Goal: Transaction & Acquisition: Purchase product/service

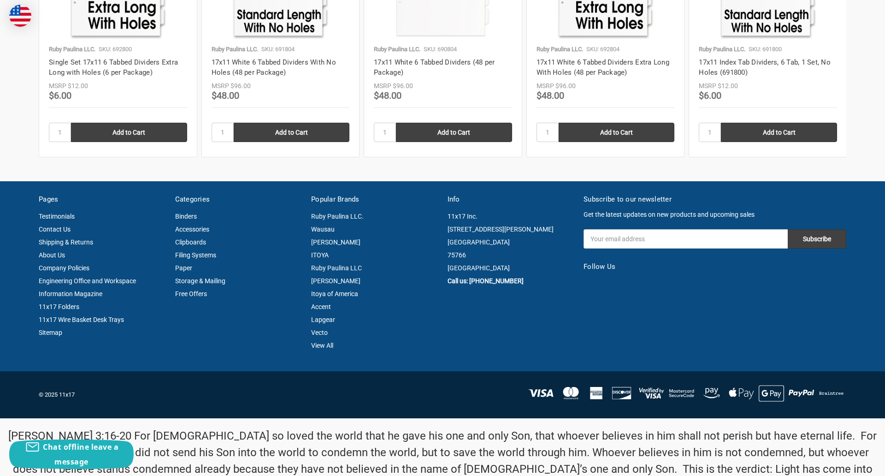
scroll to position [1323, 0]
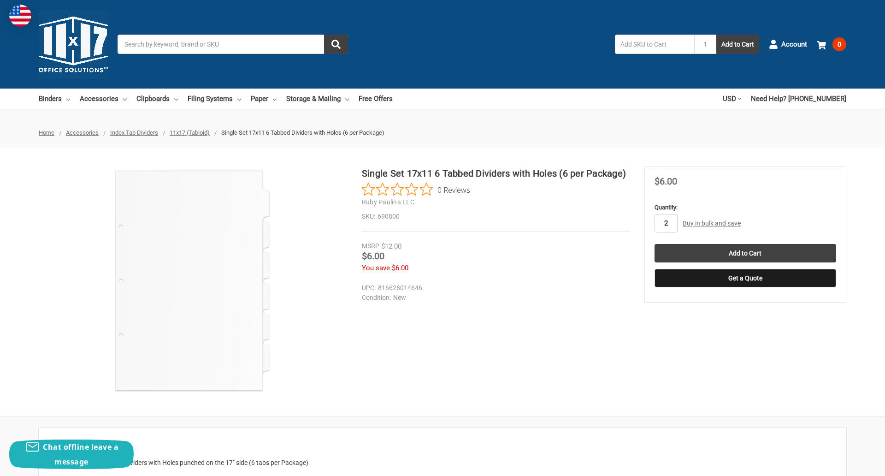
type input "2"
click at [745, 278] on button "Get a Quote" at bounding box center [746, 278] width 182 height 18
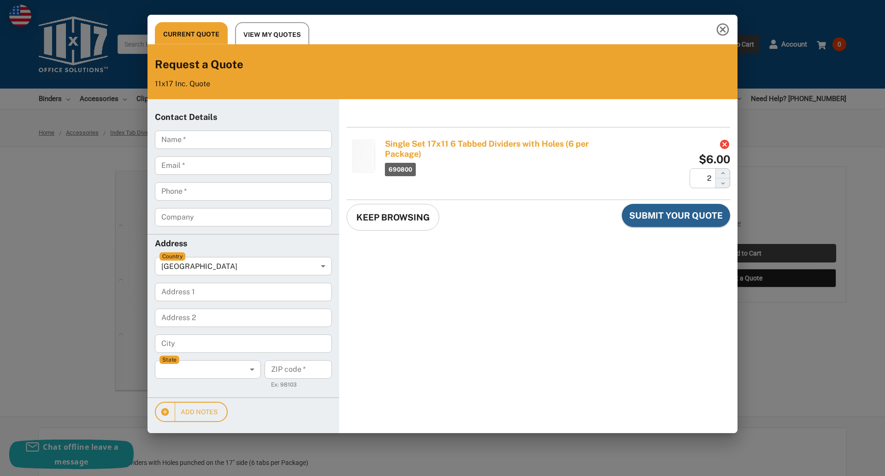
click at [745, 253] on div "Current Quote View My Quotes Request a Quote 11x17 Inc. Quote Contact Details N…" at bounding box center [442, 238] width 885 height 476
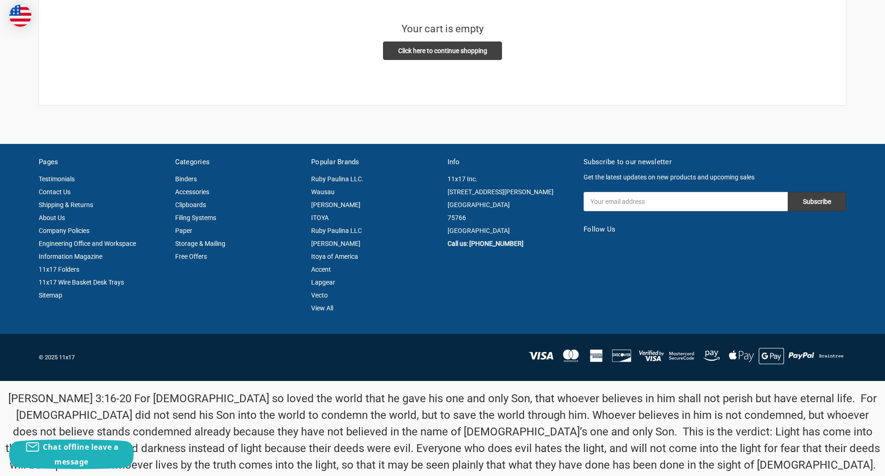
scroll to position [241, 0]
